Goal: Transaction & Acquisition: Purchase product/service

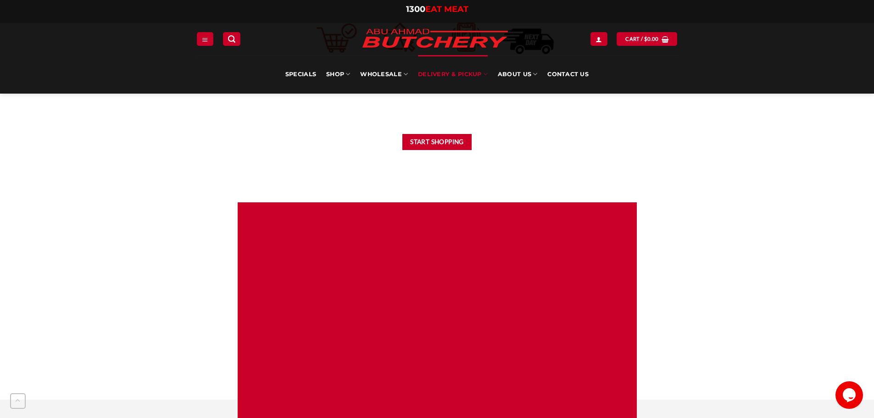
scroll to position [505, 0]
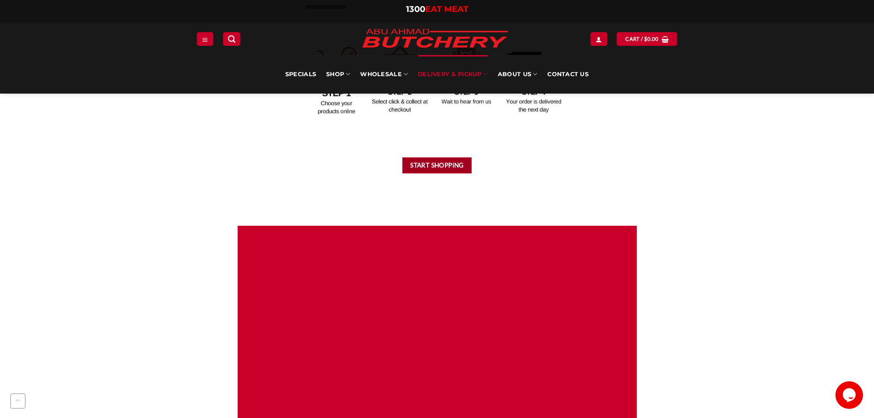
click at [439, 162] on button "Start Shopping" at bounding box center [437, 165] width 70 height 16
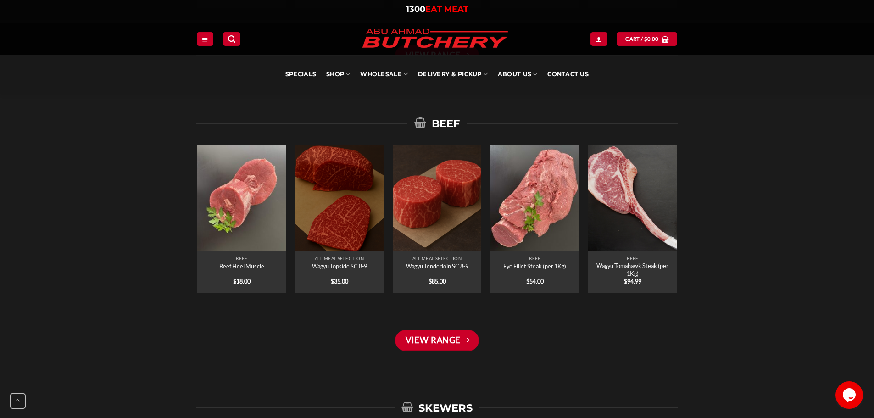
scroll to position [872, 0]
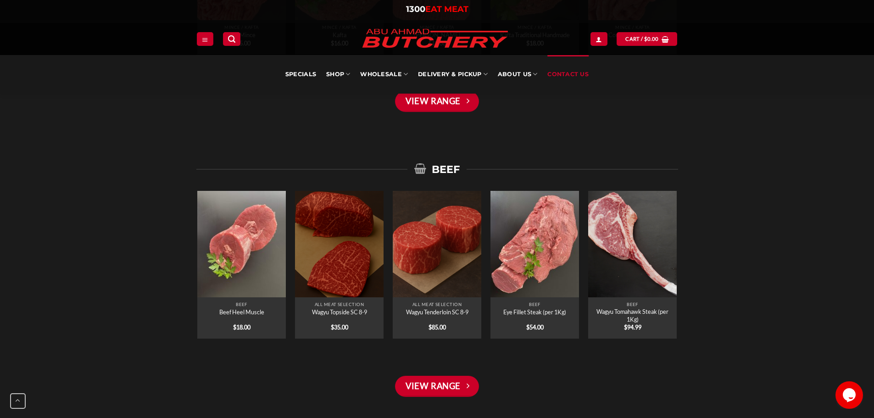
click at [575, 74] on link "Contact Us" at bounding box center [568, 74] width 41 height 39
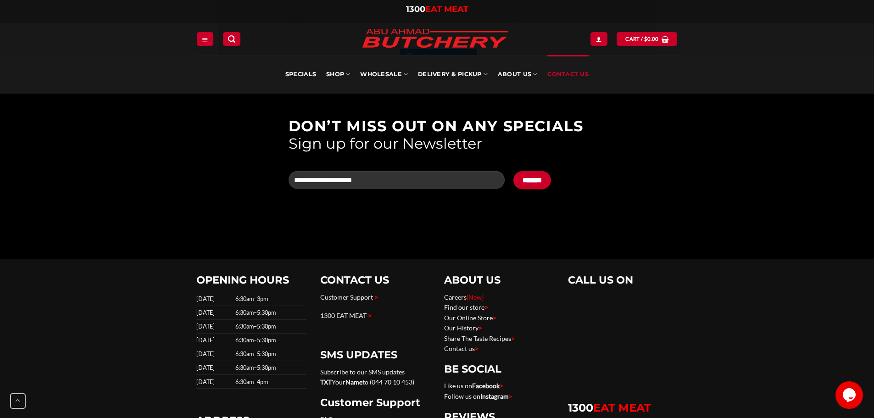
scroll to position [1515, 0]
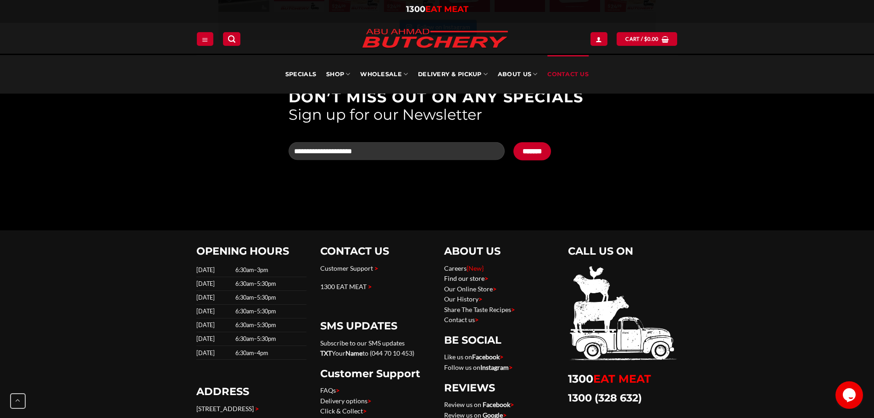
click at [468, 279] on link "Find our store >" at bounding box center [466, 278] width 44 height 8
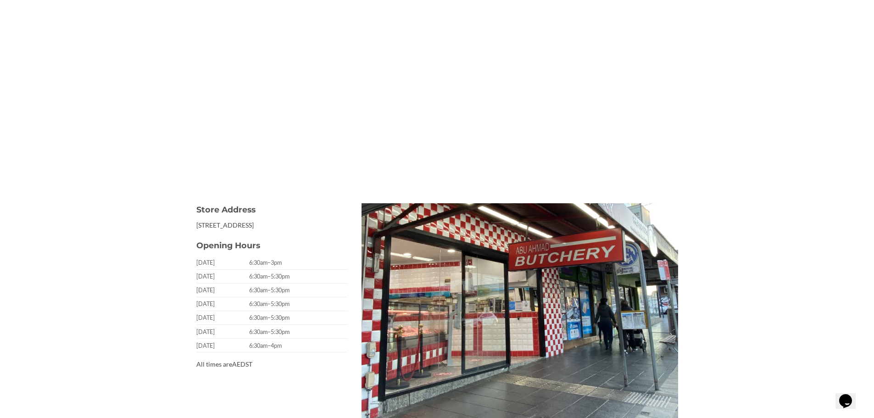
scroll to position [184, 0]
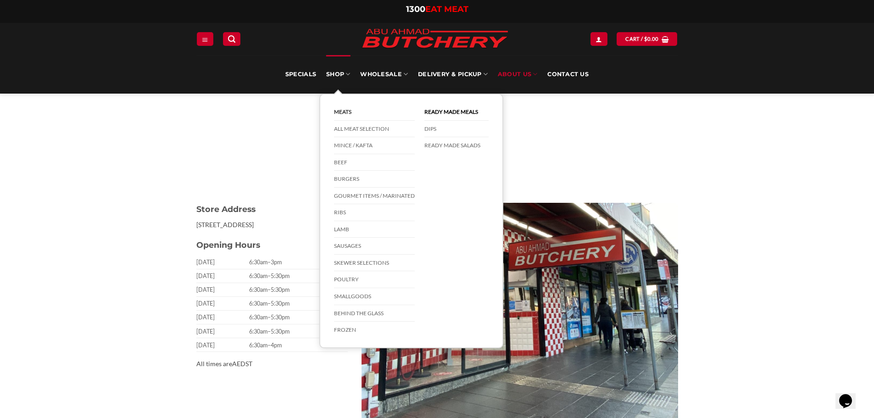
click at [345, 114] on link "Meats" at bounding box center [374, 112] width 81 height 17
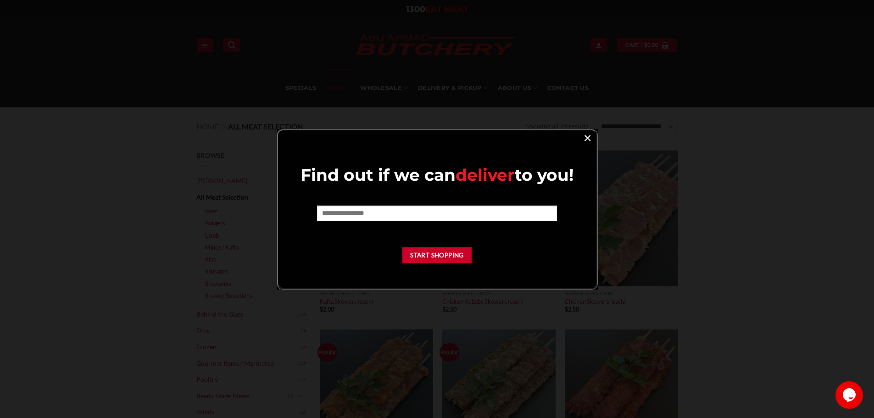
click at [585, 139] on link "×" at bounding box center [587, 137] width 13 height 12
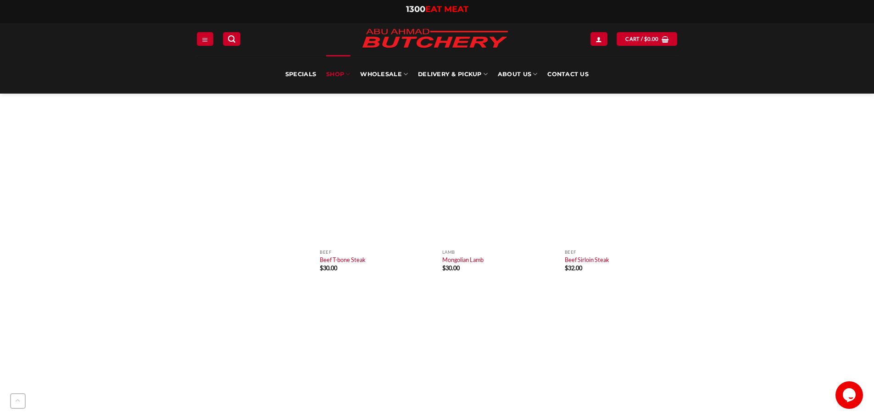
scroll to position [3304, 0]
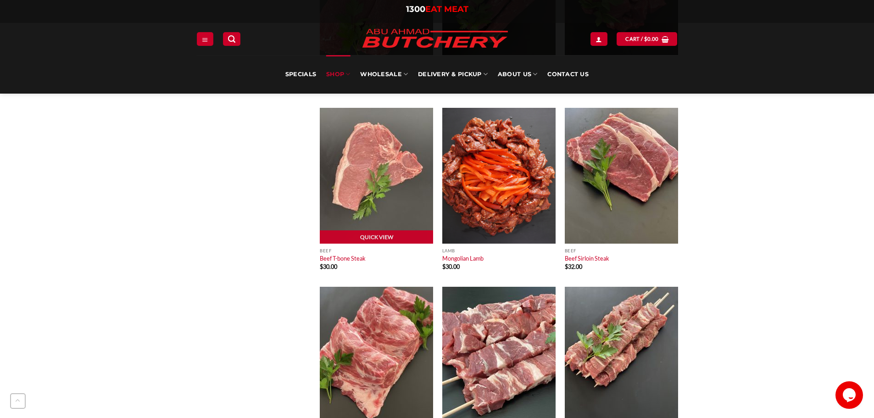
click at [377, 197] on img at bounding box center [376, 176] width 113 height 136
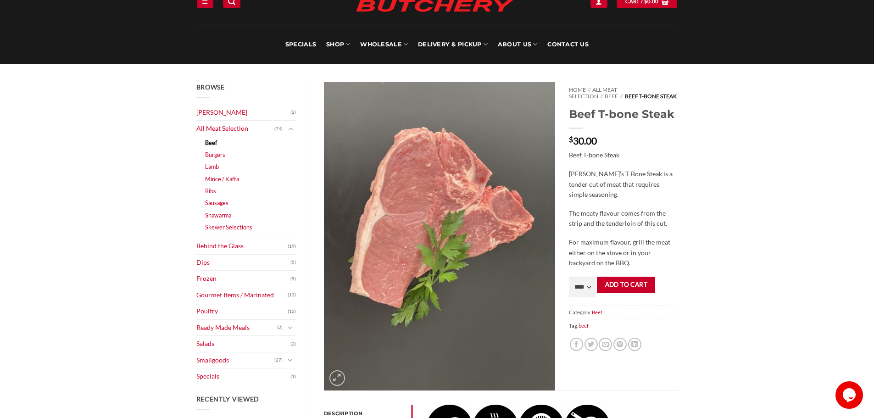
scroll to position [46, 0]
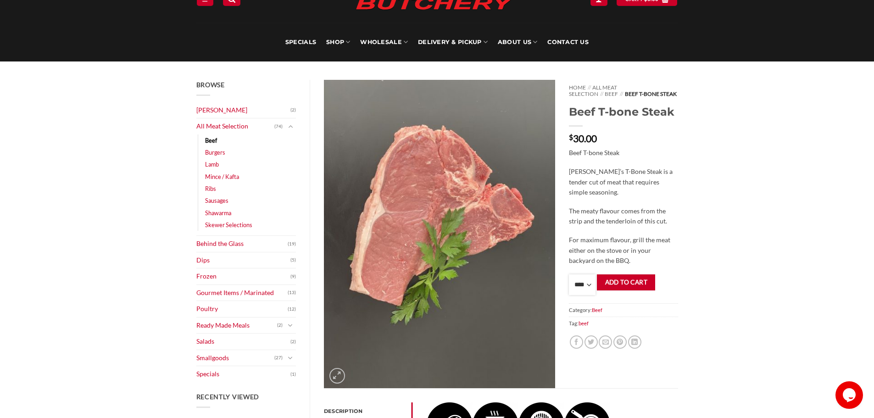
click at [581, 287] on select "**** * *** * *** * *** * *** * *** * *** * *** * *** * *** ** **** ** **** ** *…" at bounding box center [582, 284] width 27 height 21
select select "*"
click at [569, 274] on select "**** * *** * *** * *** * *** * *** * *** * *** * *** * *** ** **** ** **** ** *…" at bounding box center [582, 284] width 27 height 21
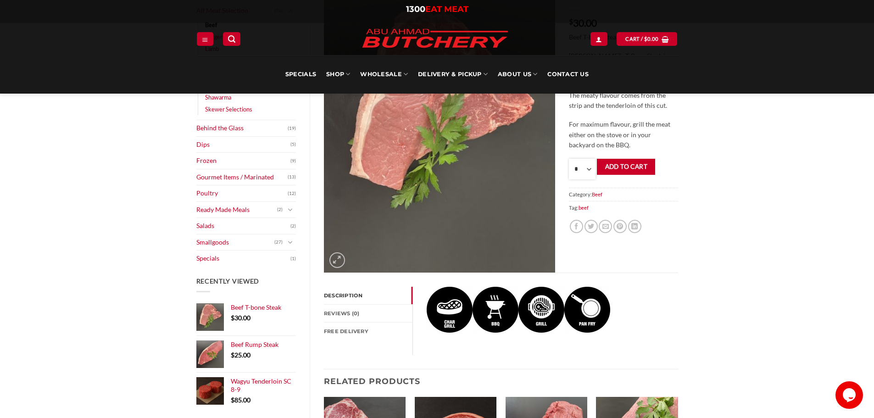
scroll to position [138, 0]
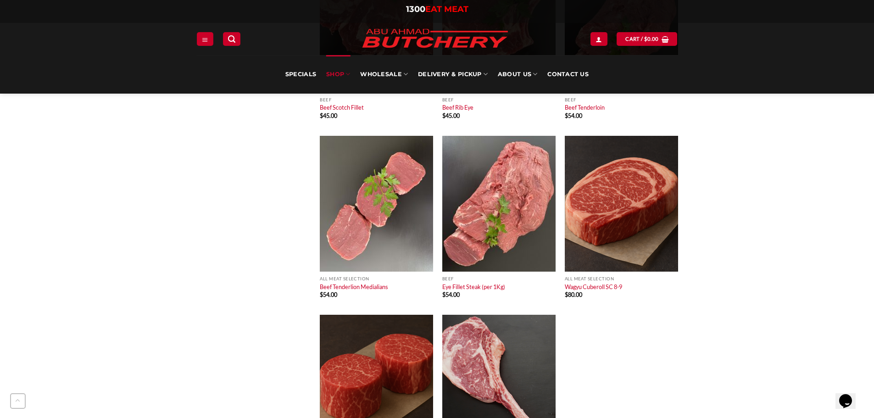
scroll to position [4176, 0]
